Goal: Find specific page/section: Find specific page/section

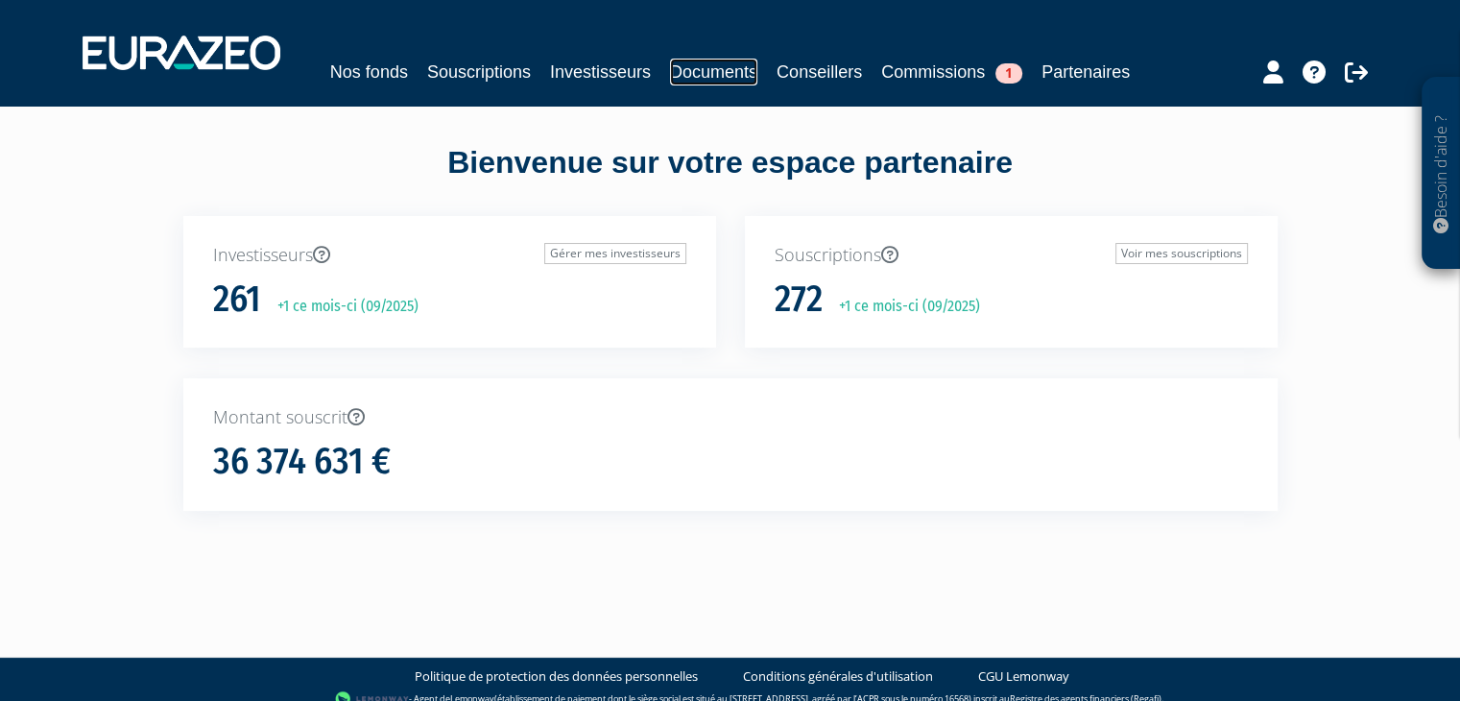
click at [695, 76] on link "Documents" at bounding box center [713, 72] width 87 height 27
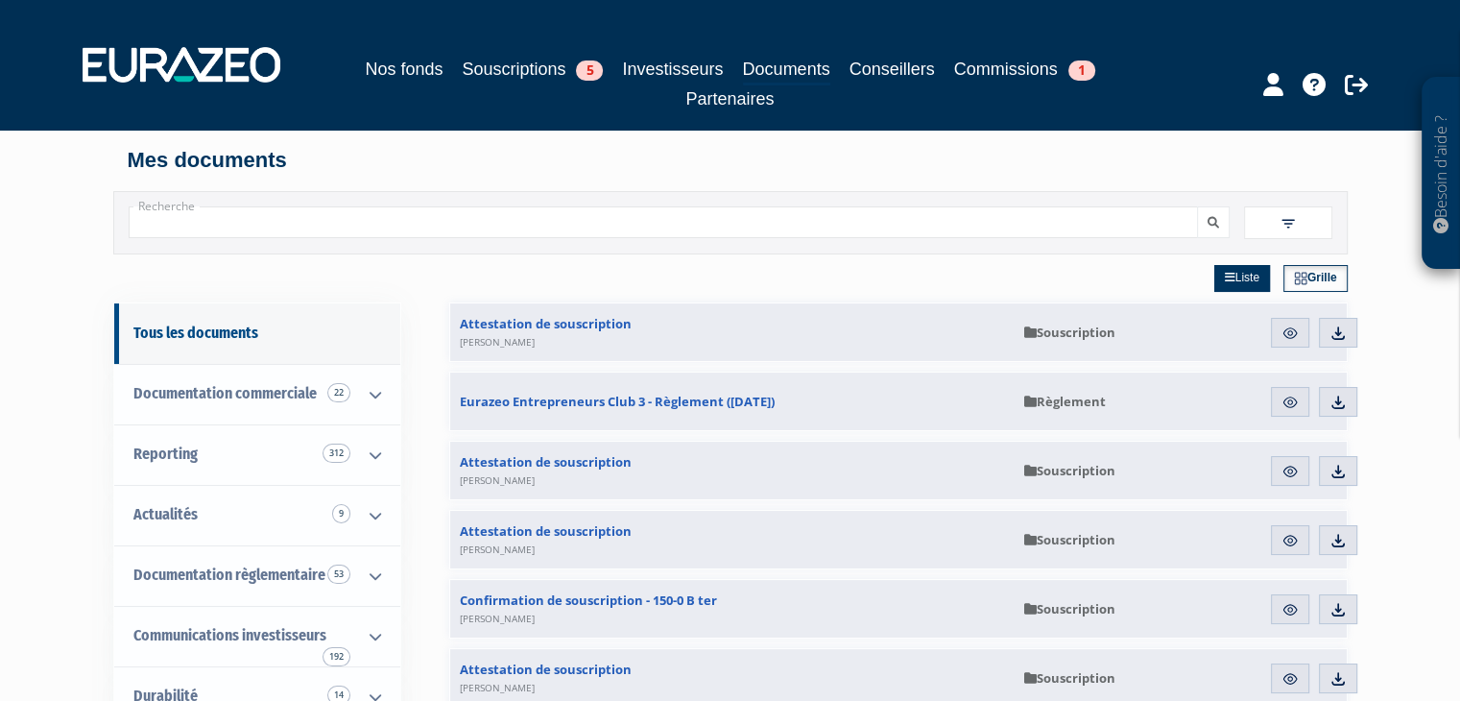
drag, startPoint x: 67, startPoint y: 312, endPoint x: 43, endPoint y: 287, distance: 34.6
